Goal: Transaction & Acquisition: Purchase product/service

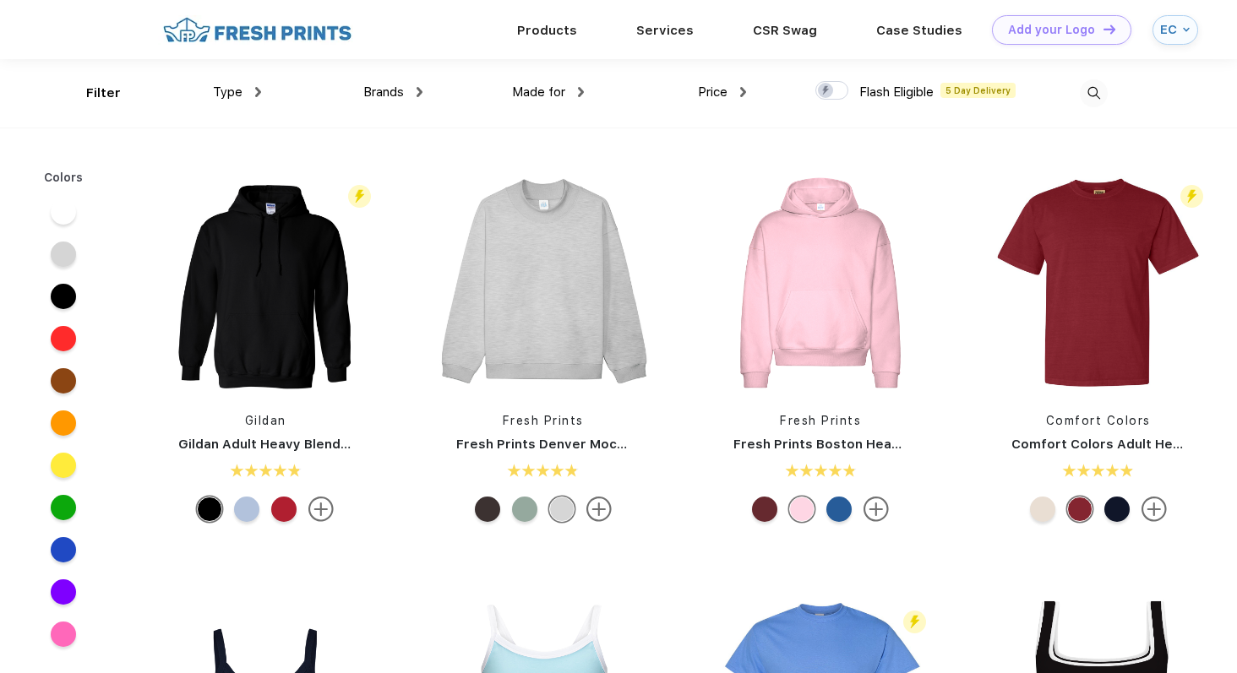
click at [234, 97] on span "Type" at bounding box center [228, 91] width 30 height 15
click at [245, 87] on div "Type" at bounding box center [237, 91] width 48 height 19
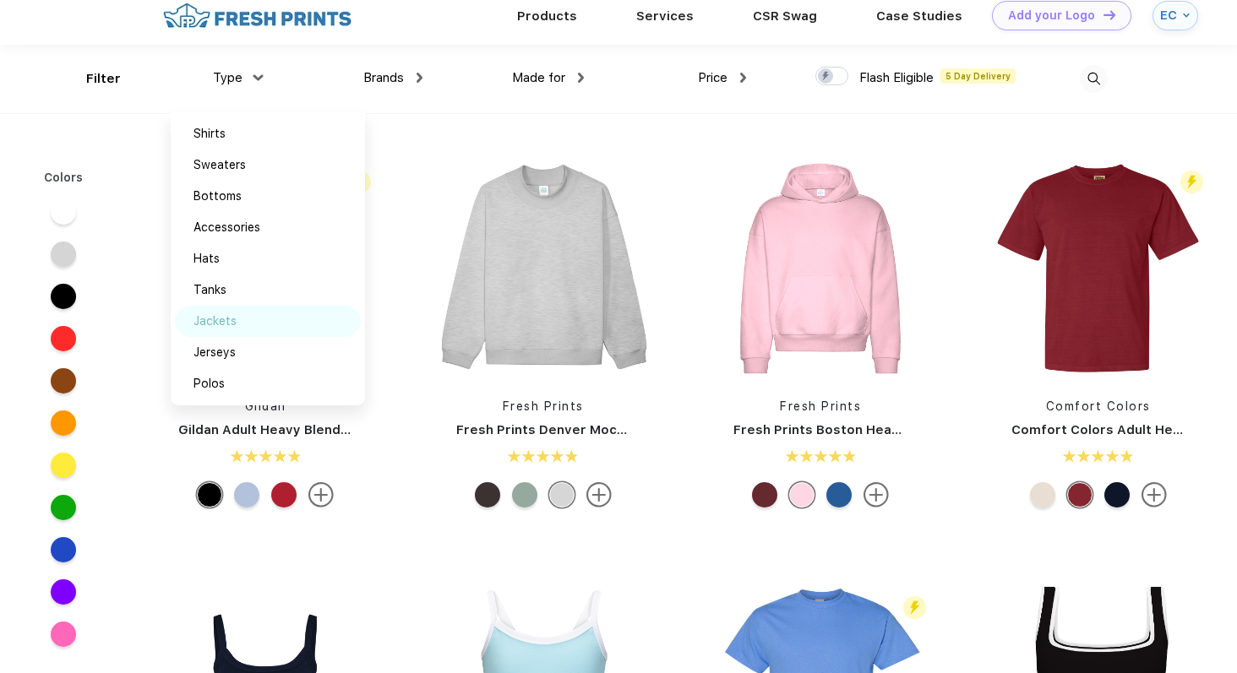
scroll to position [17, 0]
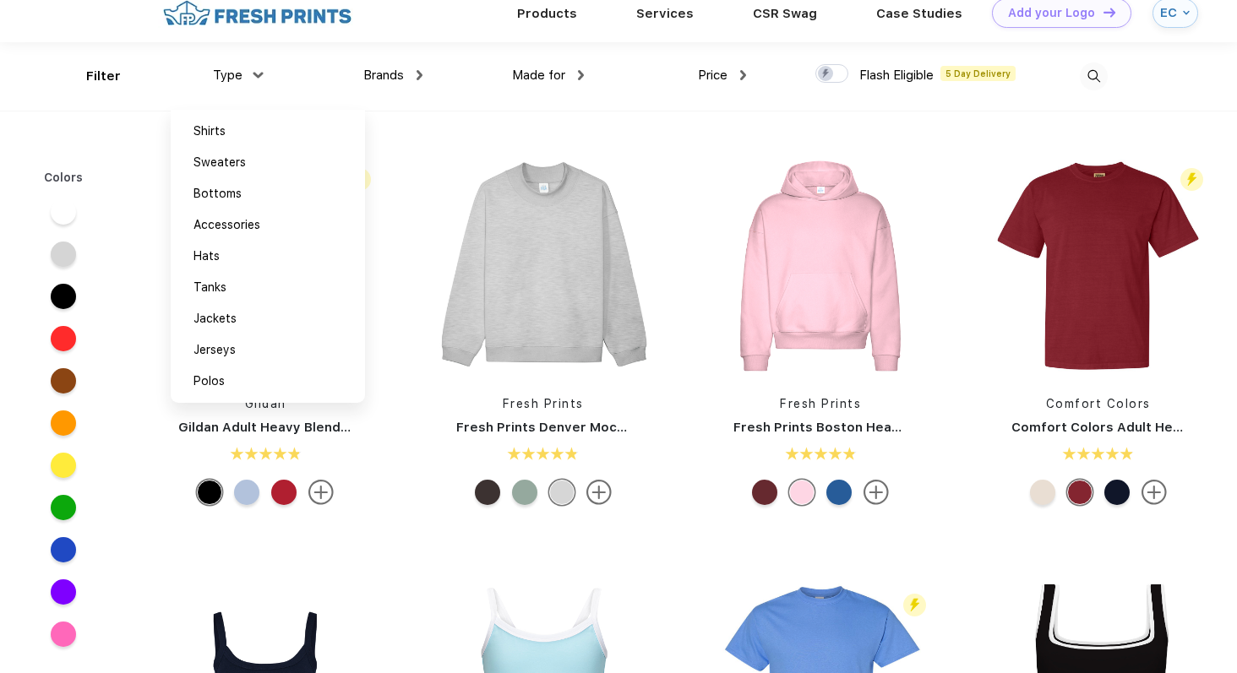
click at [1087, 82] on img at bounding box center [1094, 77] width 28 height 28
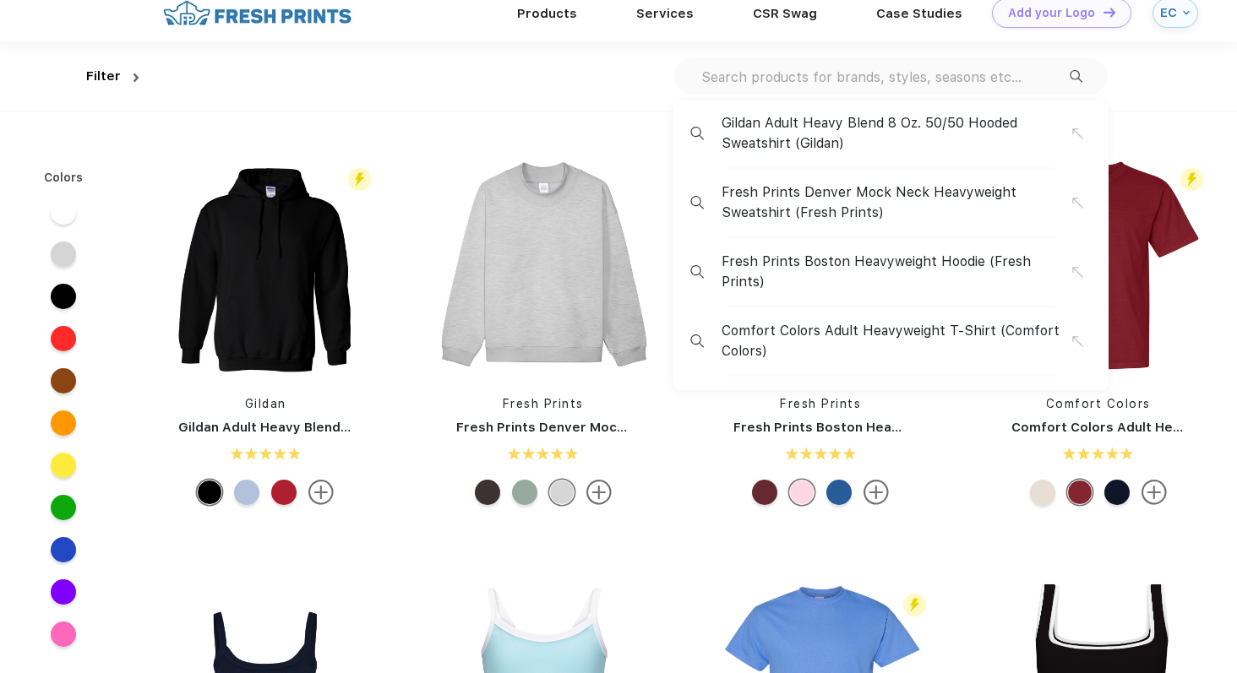
click at [845, 101] on div "Gildan Adult Heavy Blend 8 Oz. 50/50 Hooded Sweatshirt (Gildan) Fresh Prints De…" at bounding box center [890, 246] width 435 height 290
click at [841, 86] on div "Gildan Adult Heavy Blend 8 Oz. 50/50 Hooded Sweatshirt (Gildan) Fresh Prints De…" at bounding box center [890, 76] width 433 height 36
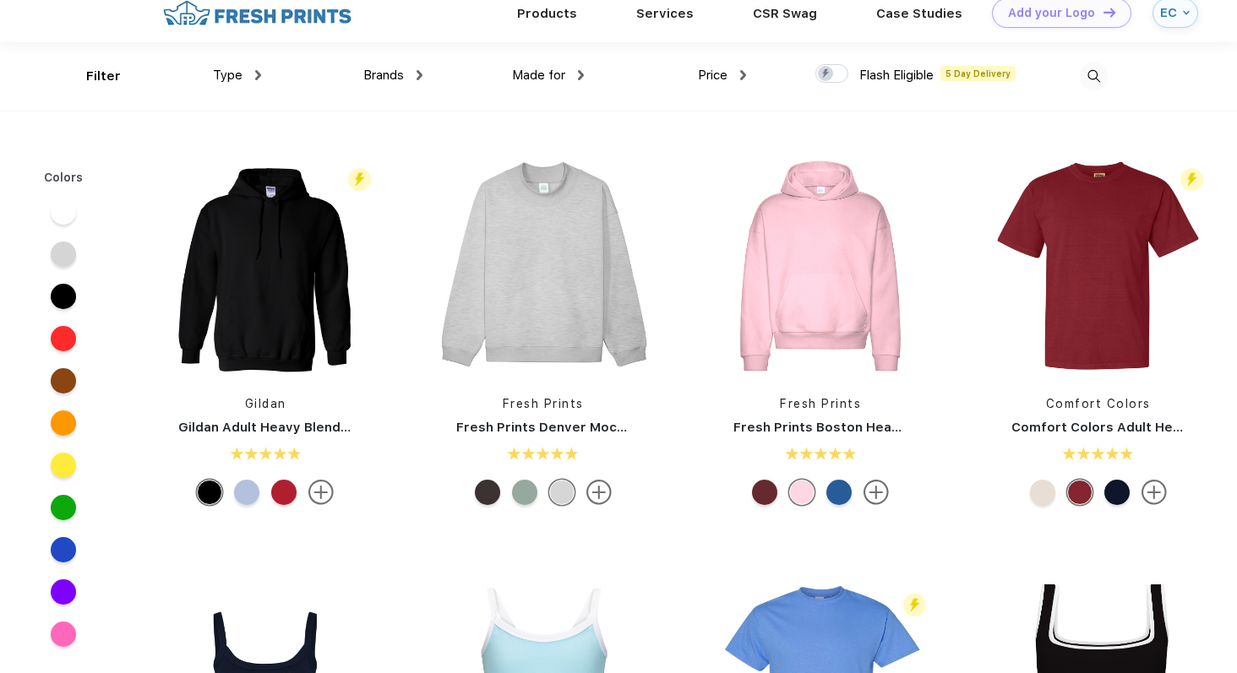
click at [1077, 68] on div at bounding box center [1026, 76] width 161 height 68
click at [1092, 73] on img at bounding box center [1094, 77] width 28 height 28
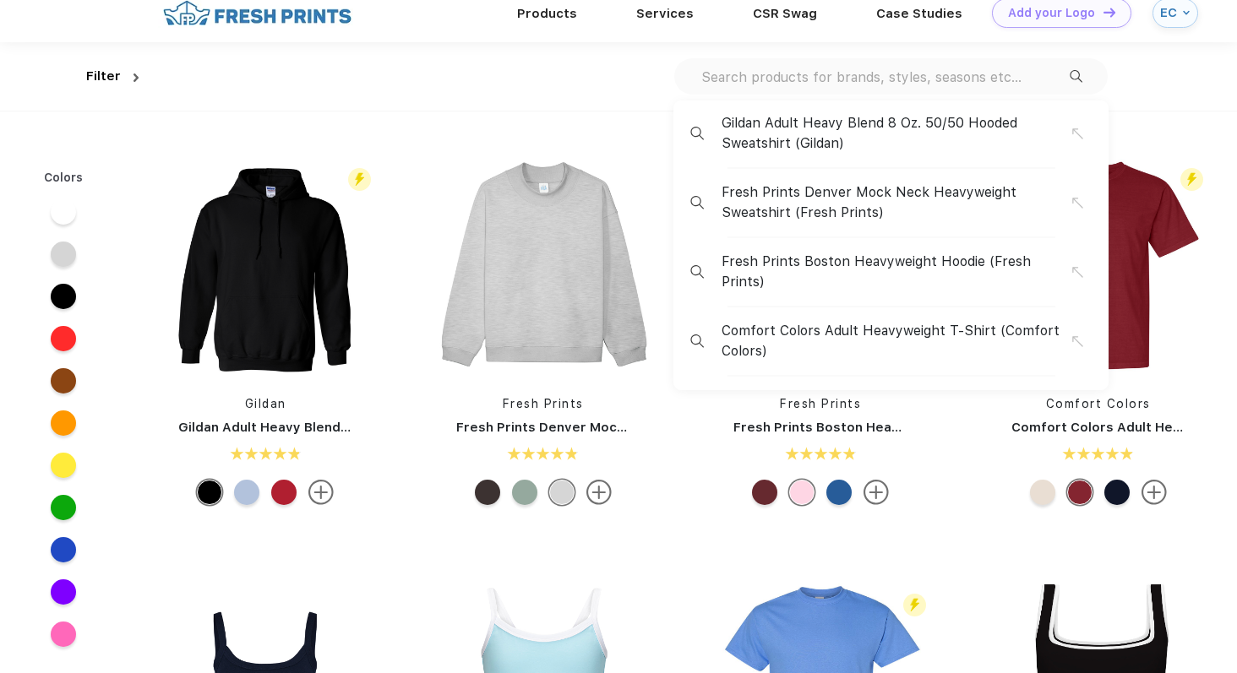
click at [836, 73] on input "text" at bounding box center [885, 77] width 370 height 19
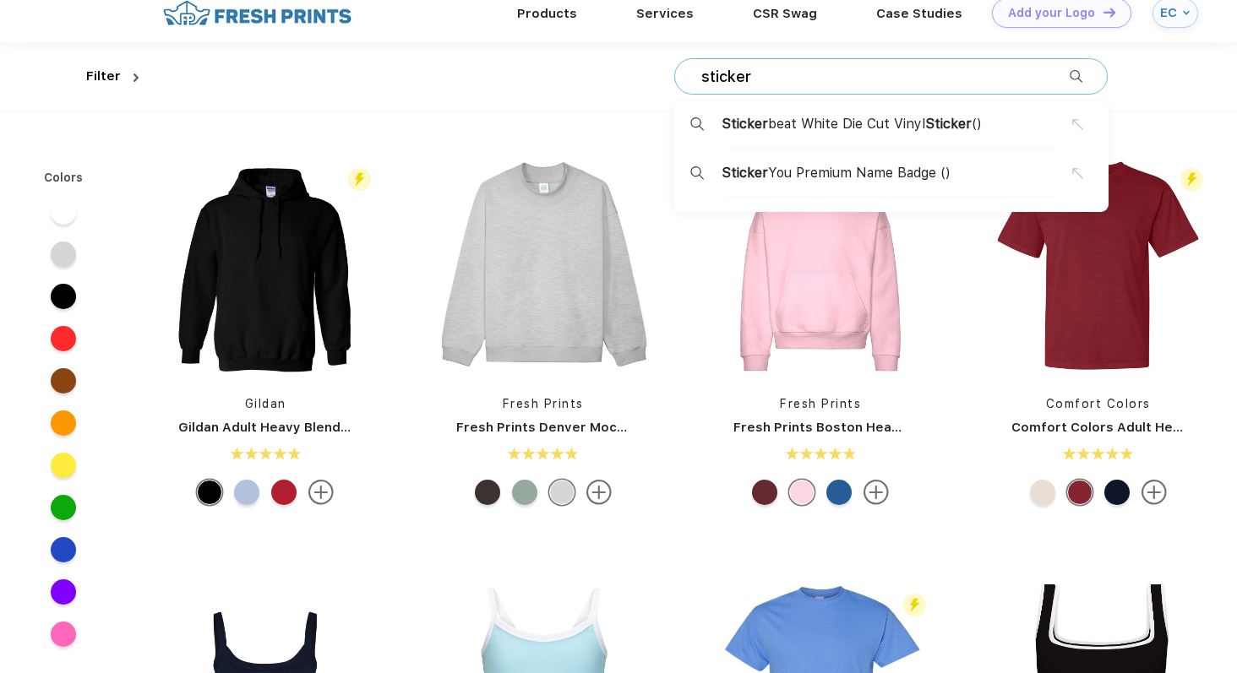
type input "sticker"
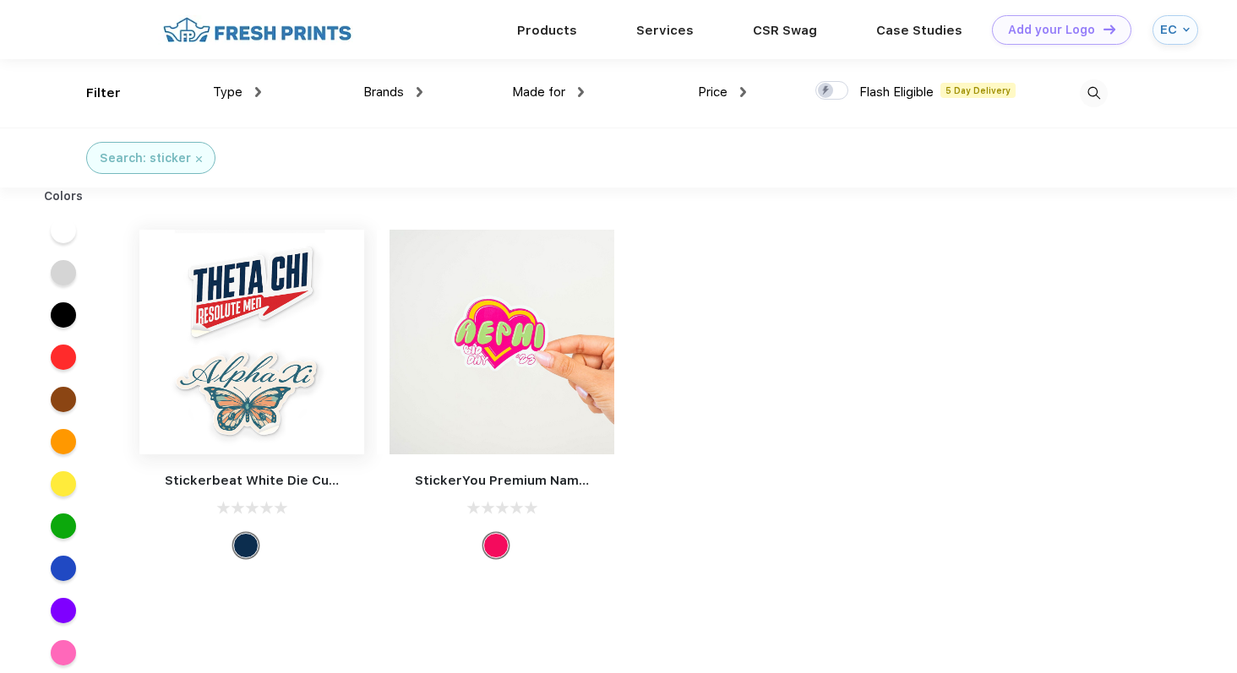
click at [289, 353] on img at bounding box center [251, 342] width 225 height 225
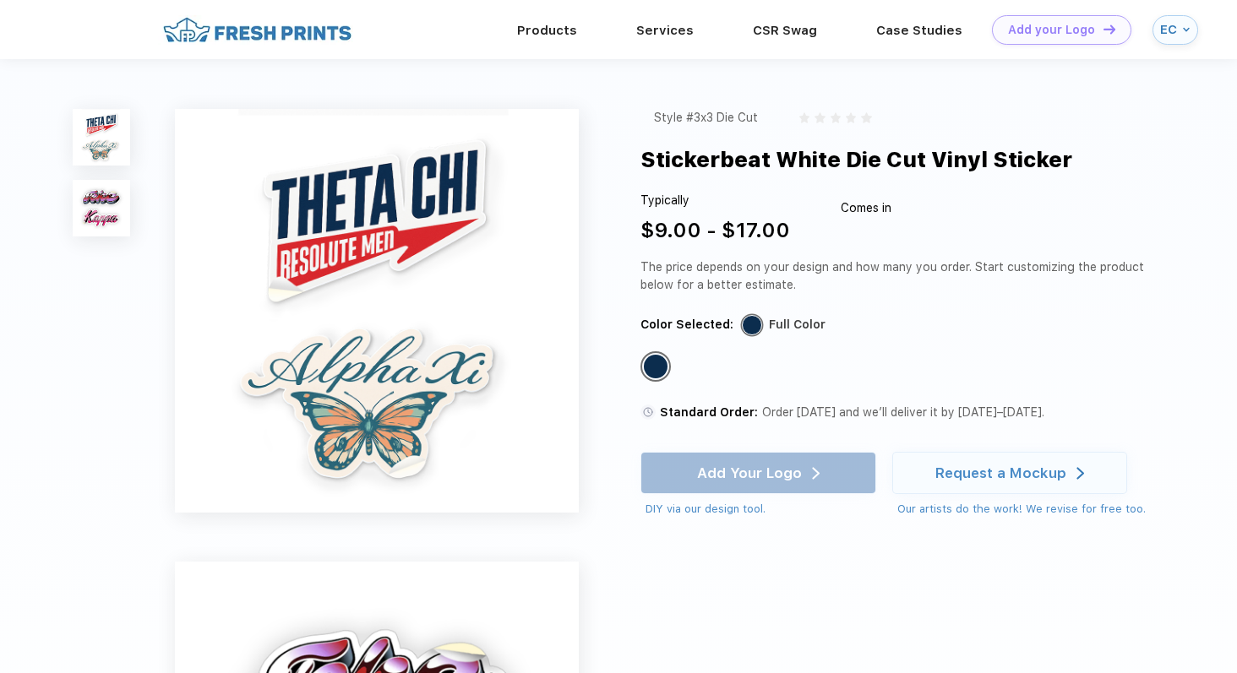
click at [94, 199] on img at bounding box center [101, 208] width 57 height 57
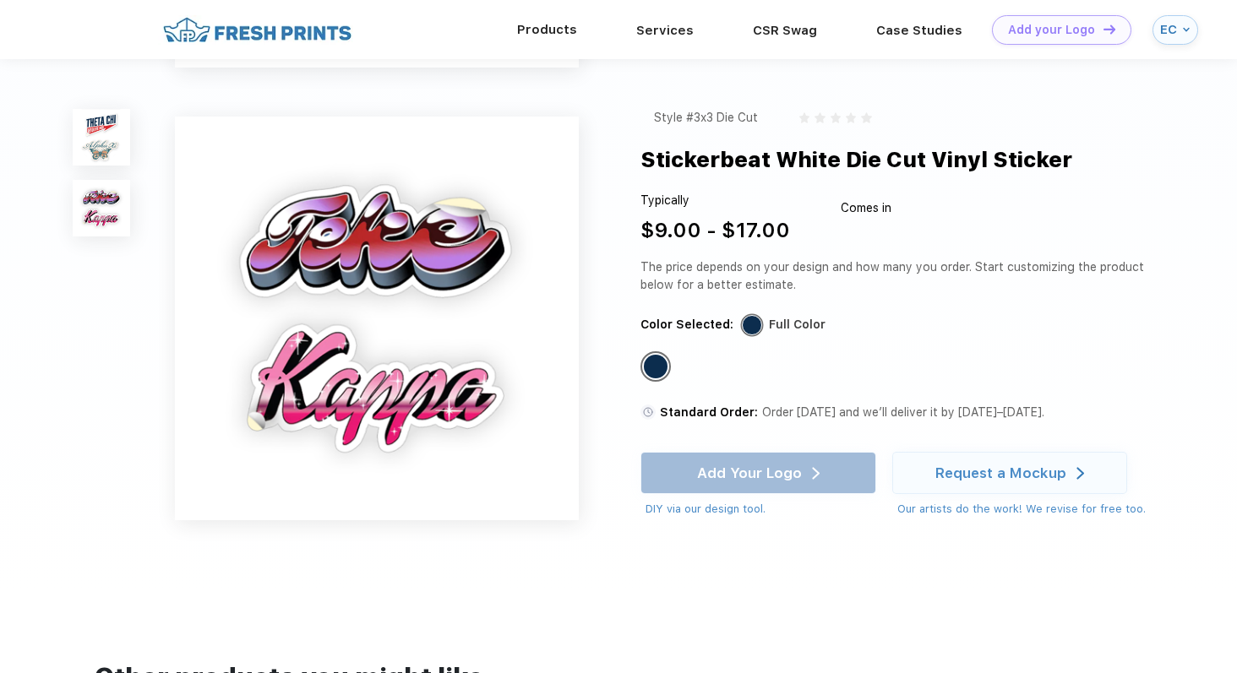
scroll to position [387, 0]
click at [569, 22] on link "Products" at bounding box center [547, 29] width 60 height 15
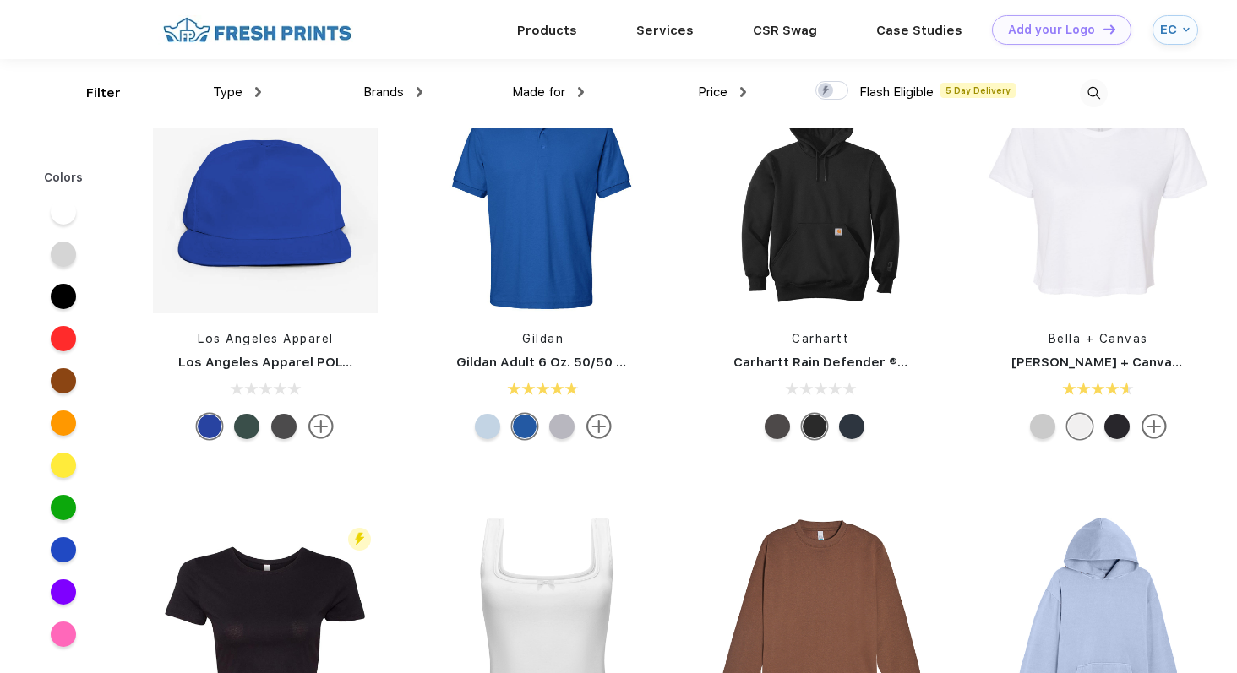
scroll to position [8353, 0]
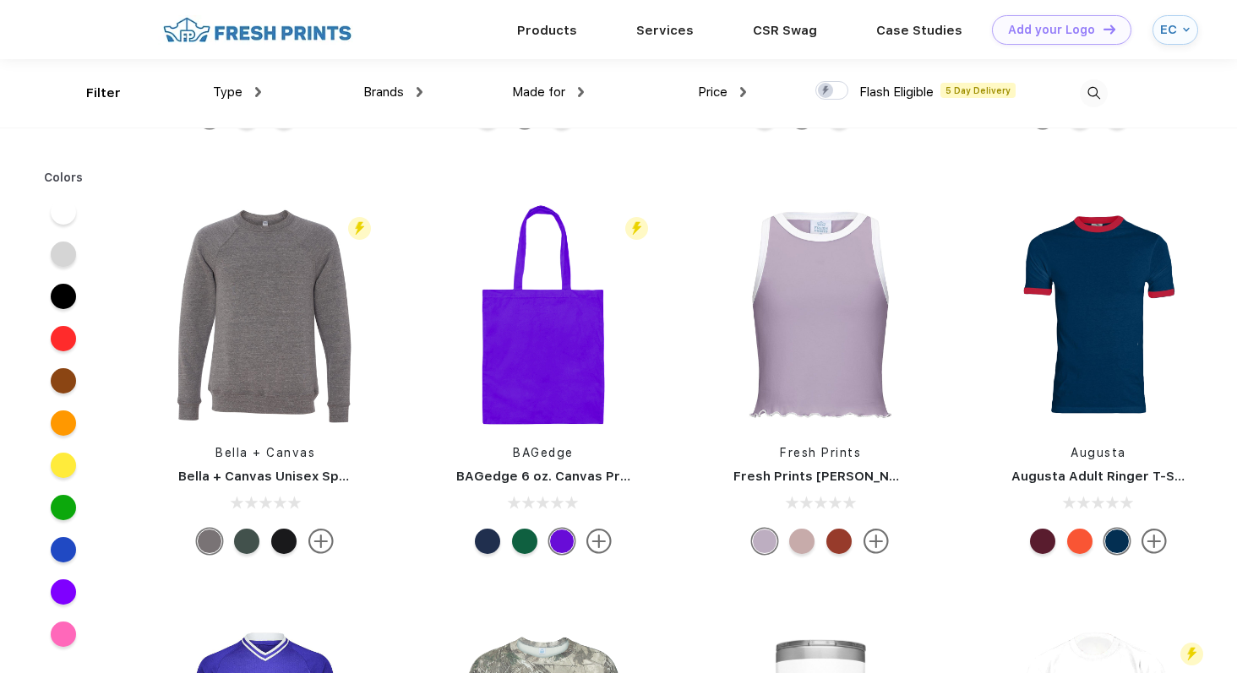
click at [245, 32] on img at bounding box center [257, 30] width 199 height 30
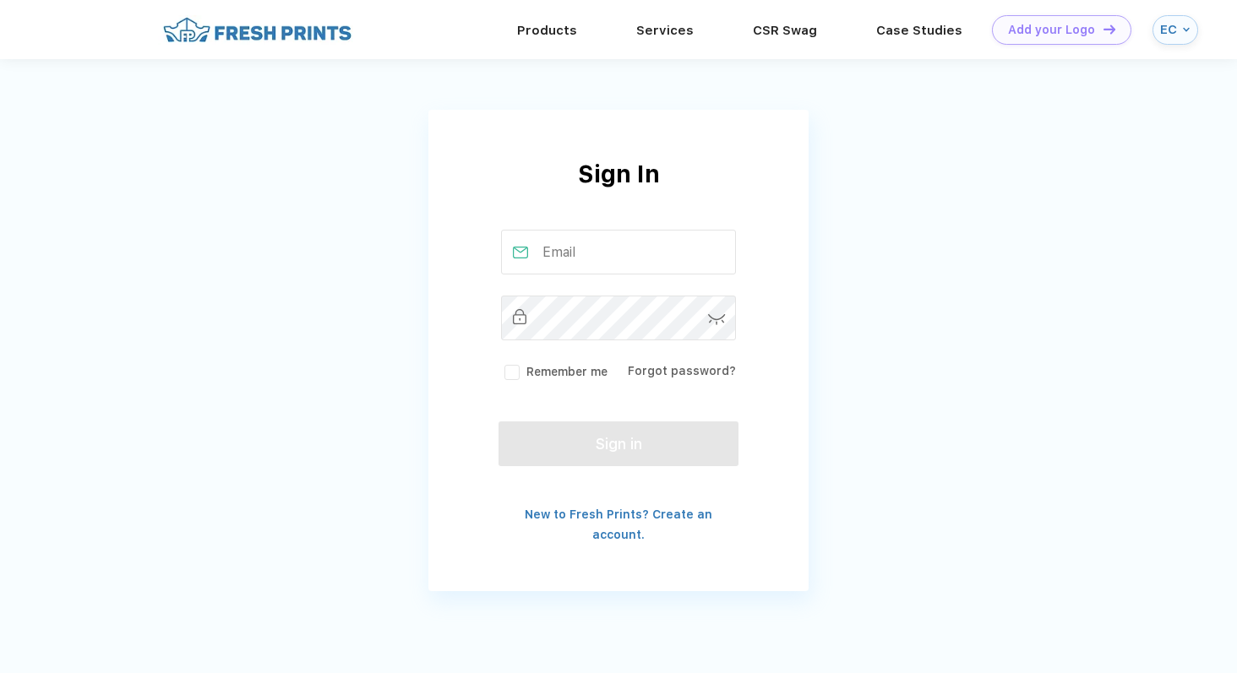
click at [610, 247] on input "text" at bounding box center [619, 252] width 236 height 45
click at [558, 257] on input "text" at bounding box center [619, 252] width 236 height 45
type input "osnossellie@gmail.com"
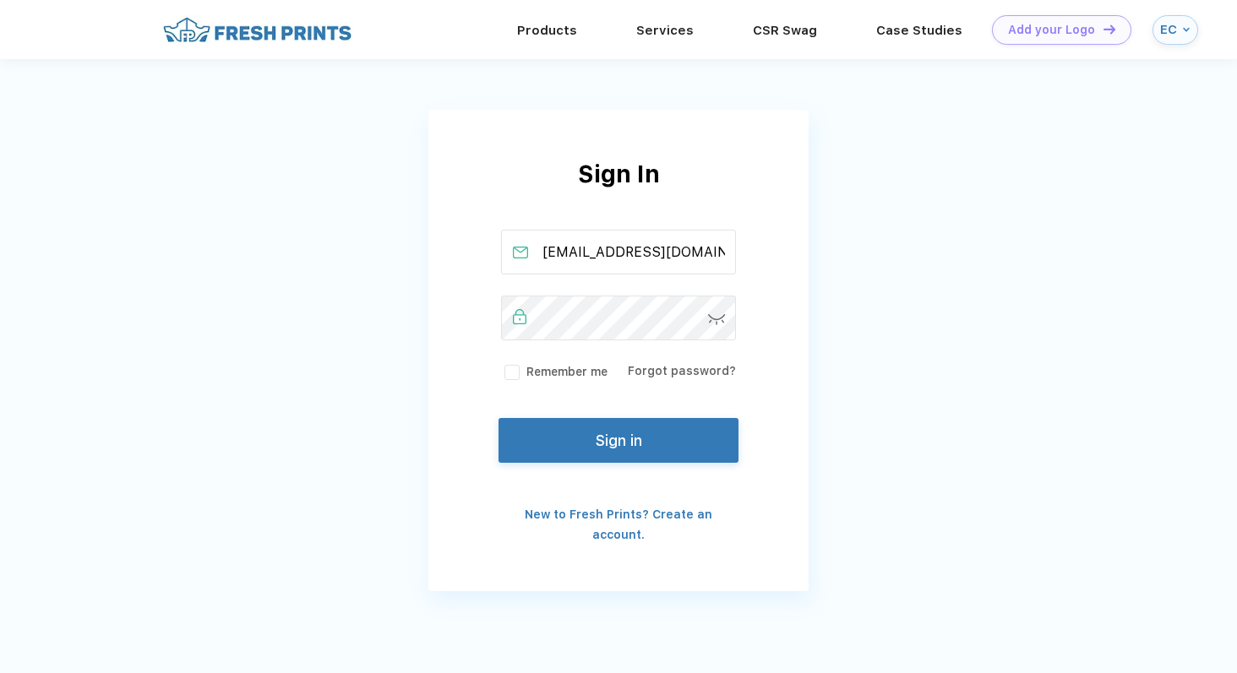
click at [556, 430] on button "Sign in" at bounding box center [618, 440] width 240 height 45
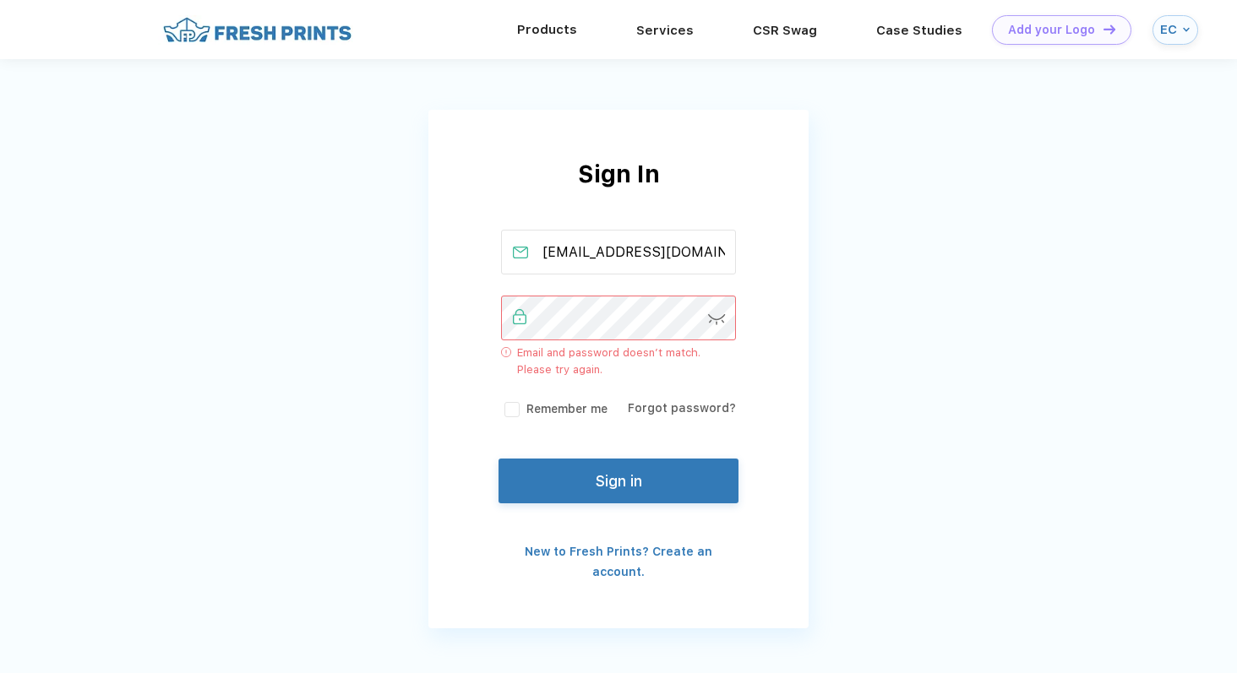
click at [549, 37] on div "Products" at bounding box center [546, 30] width 119 height 22
click at [542, 30] on link "Products" at bounding box center [547, 29] width 60 height 15
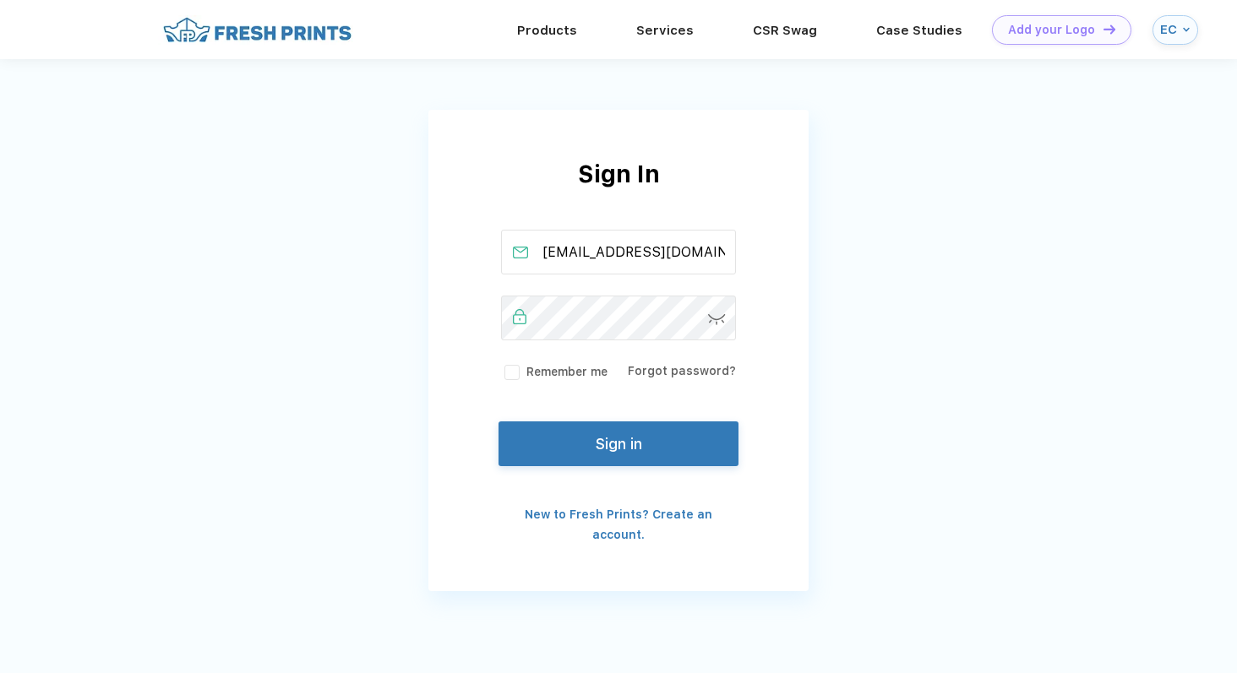
click at [723, 317] on img at bounding box center [717, 319] width 18 height 11
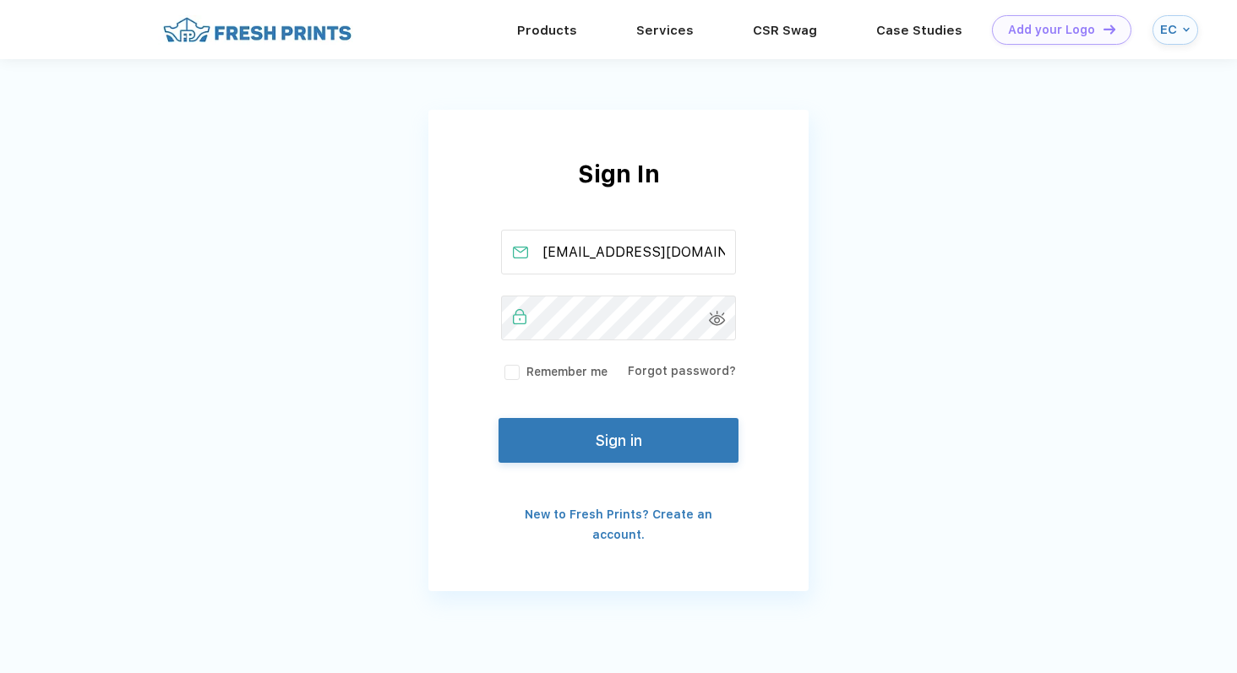
click at [596, 440] on button "Sign in" at bounding box center [618, 440] width 240 height 45
click at [656, 433] on button "Sign in" at bounding box center [618, 440] width 240 height 45
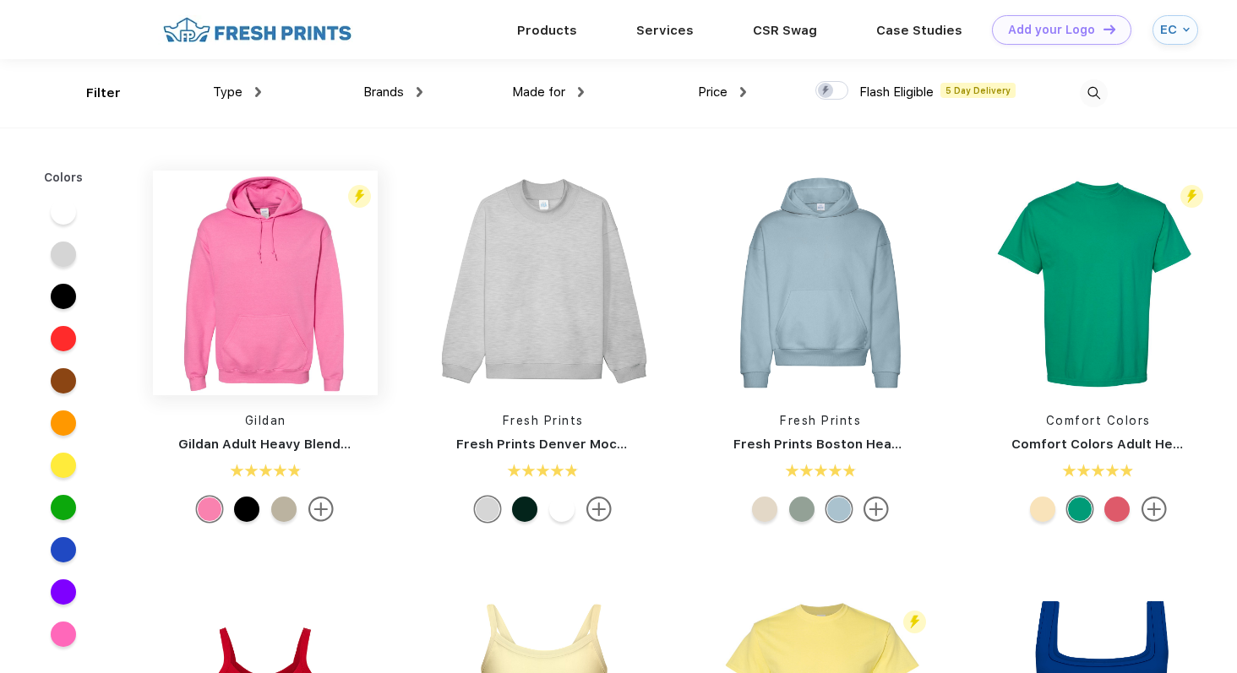
scroll to position [1, 0]
click at [233, 46] on div "Products Services Printing Fulfillment CSR Swag BIPOC-Owned Brands Women-Owned …" at bounding box center [644, 28] width 989 height 59
click at [234, 35] on img at bounding box center [257, 29] width 199 height 30
